Goal: Task Accomplishment & Management: Manage account settings

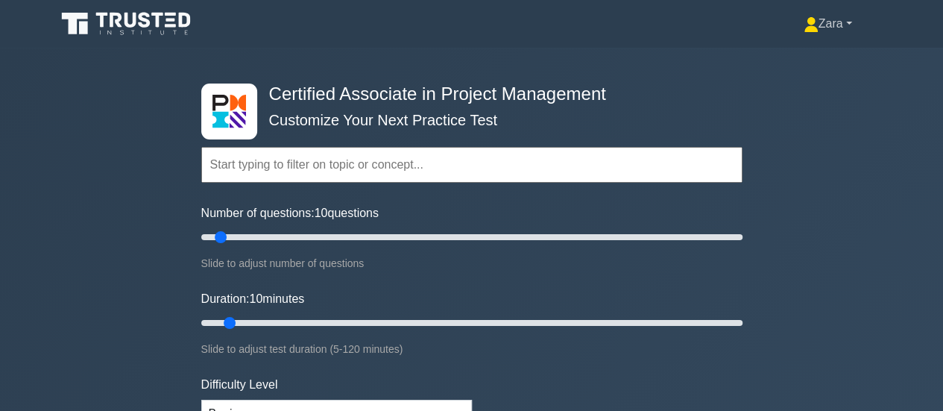
click at [813, 25] on link "Zara" at bounding box center [828, 24] width 120 height 30
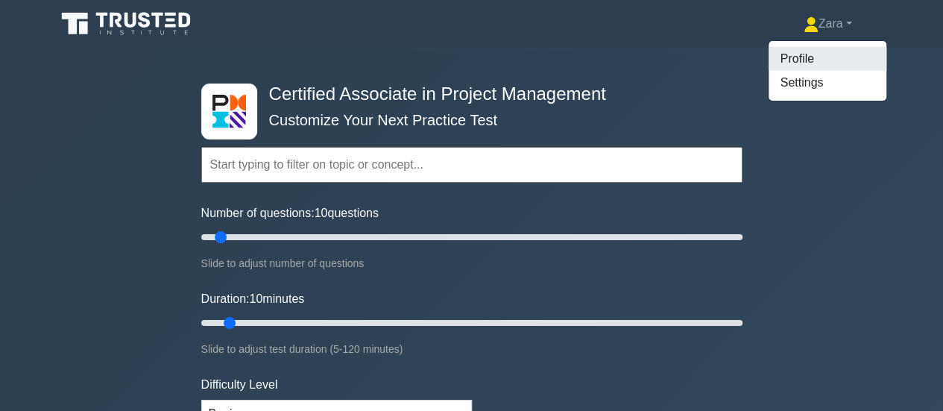
click at [798, 64] on link "Profile" at bounding box center [828, 59] width 118 height 24
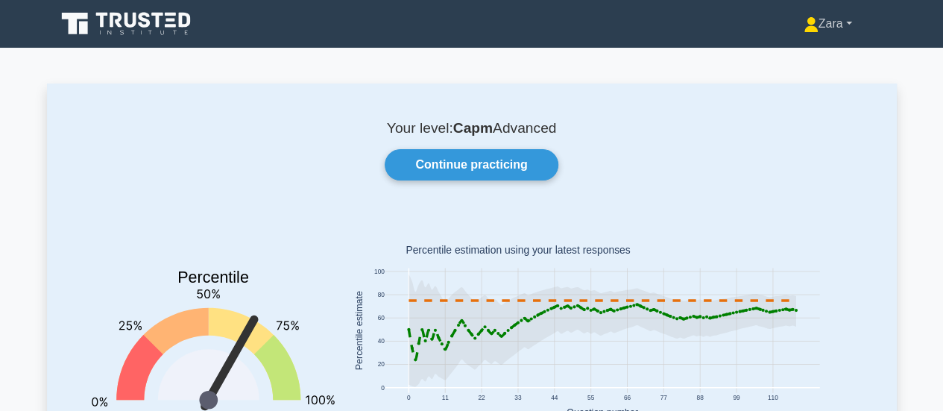
click at [807, 22] on icon at bounding box center [811, 21] width 8 height 8
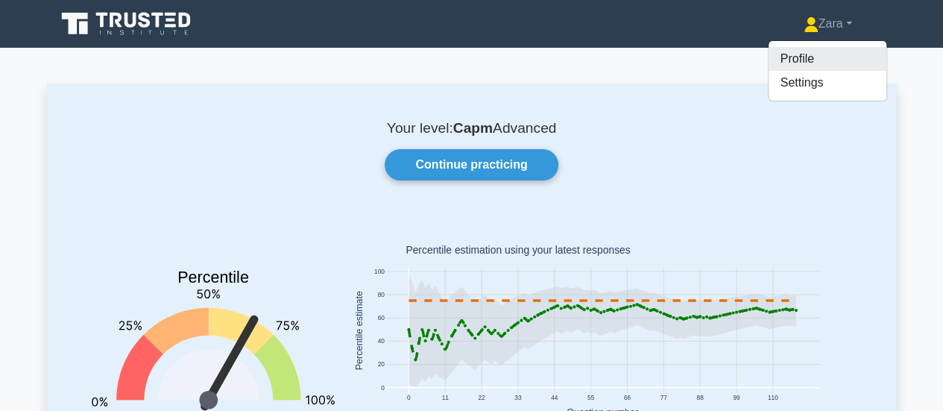
click at [801, 66] on link "Profile" at bounding box center [828, 59] width 118 height 24
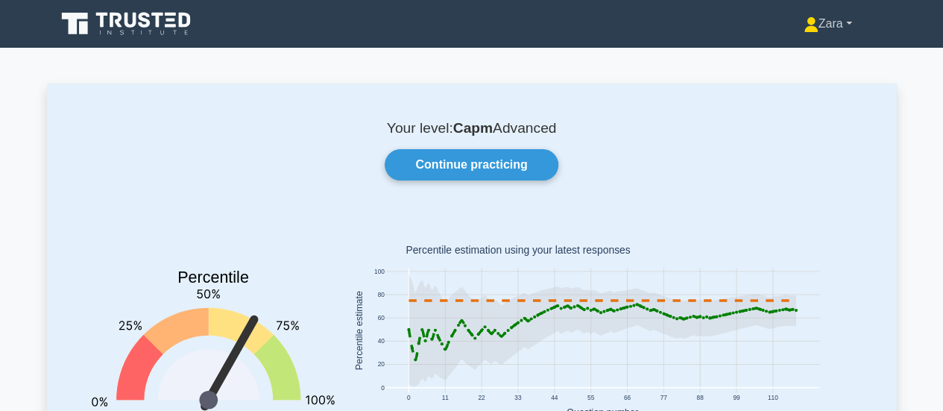
click at [827, 16] on link "Zara" at bounding box center [828, 24] width 120 height 30
click at [830, 34] on link "Zara" at bounding box center [828, 24] width 120 height 30
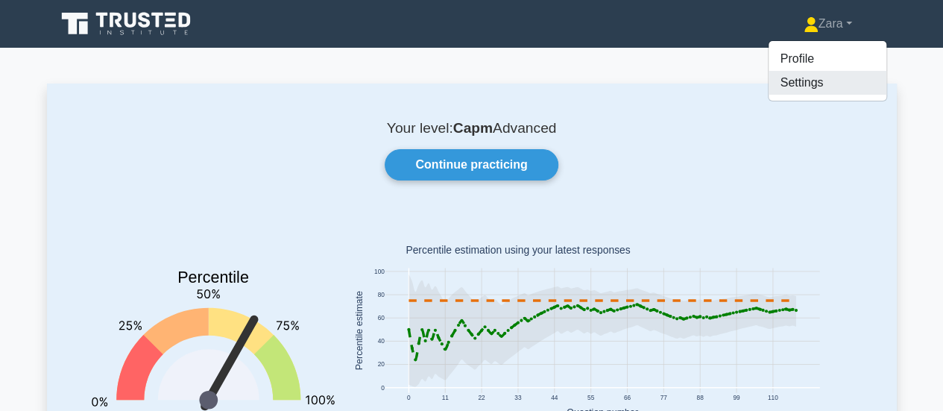
click at [831, 87] on link "Settings" at bounding box center [828, 83] width 118 height 24
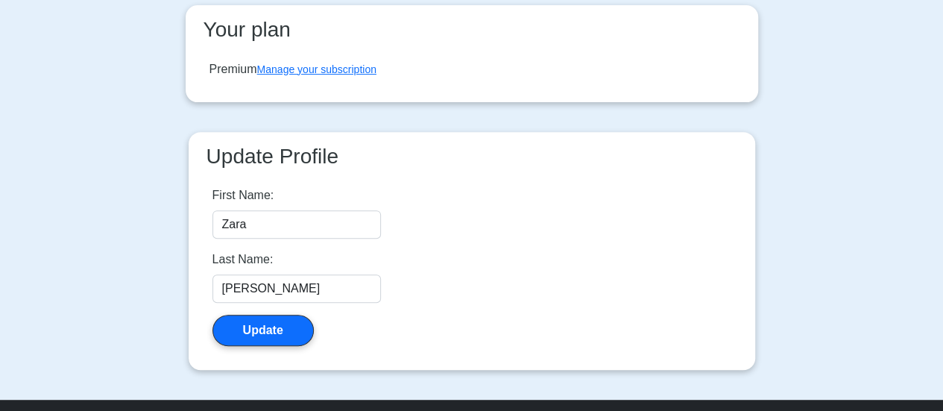
scroll to position [240, 0]
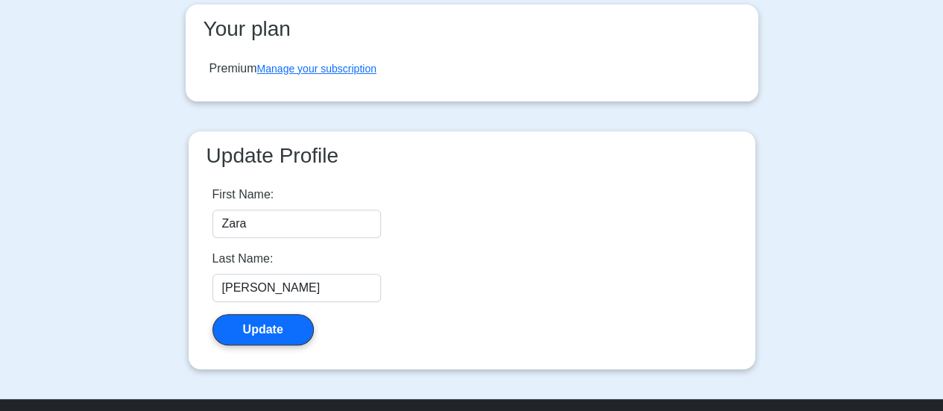
click at [356, 84] on div "Premium Manage your subscription" at bounding box center [472, 69] width 549 height 42
click at [348, 71] on link "Manage your subscription" at bounding box center [316, 69] width 119 height 12
